Goal: Use online tool/utility: Use online tool/utility

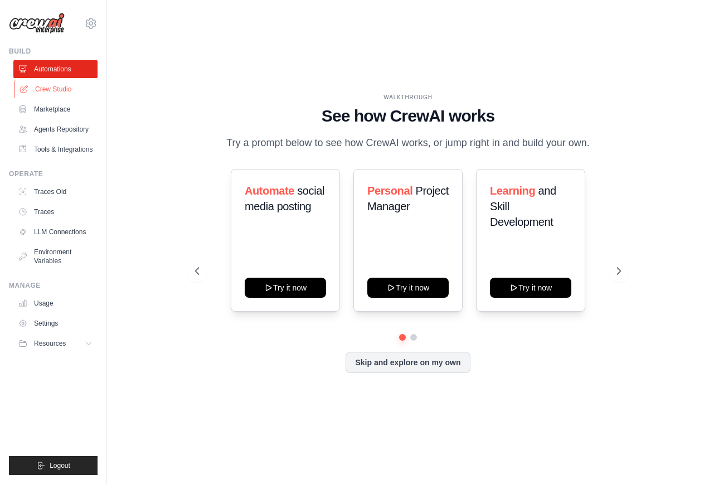
click at [55, 93] on link "Crew Studio" at bounding box center [56, 89] width 84 height 18
